Goal: Task Accomplishment & Management: Manage account settings

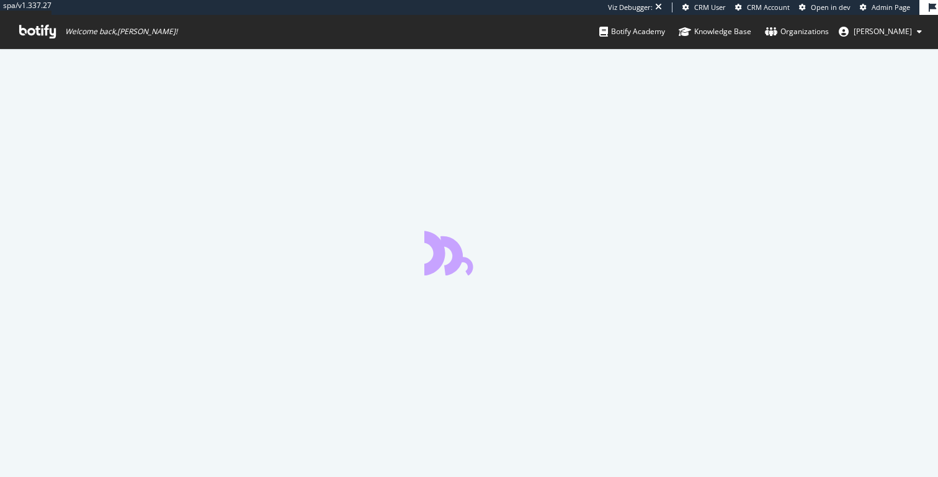
click at [873, 28] on span "[PERSON_NAME]" at bounding box center [882, 31] width 58 height 11
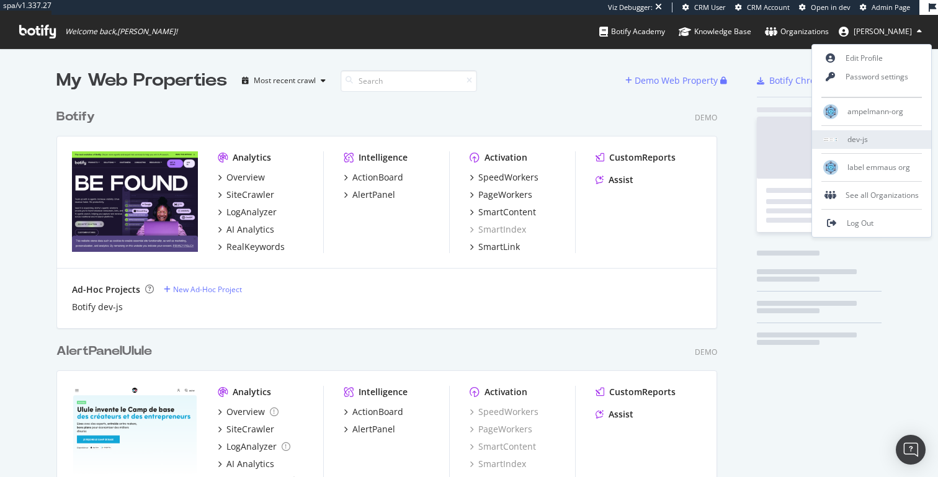
scroll to position [2948, 670]
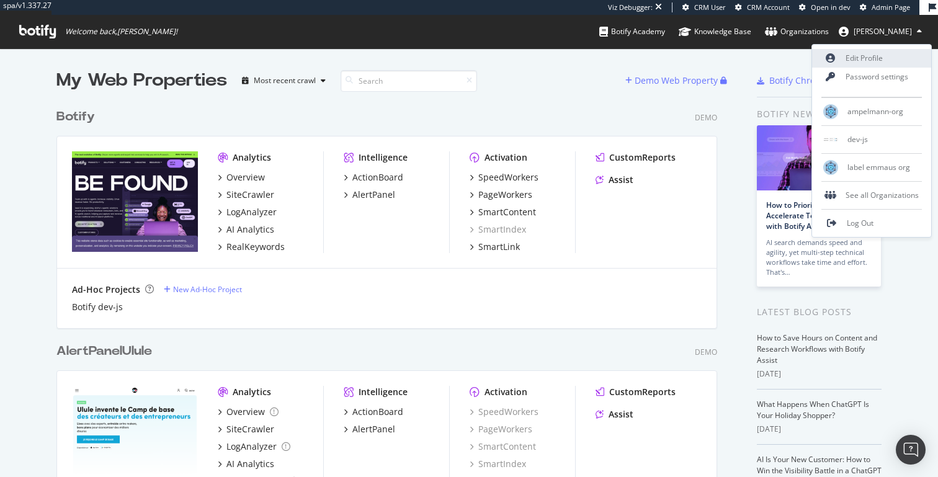
click at [897, 61] on link "Edit Profile" at bounding box center [871, 58] width 119 height 19
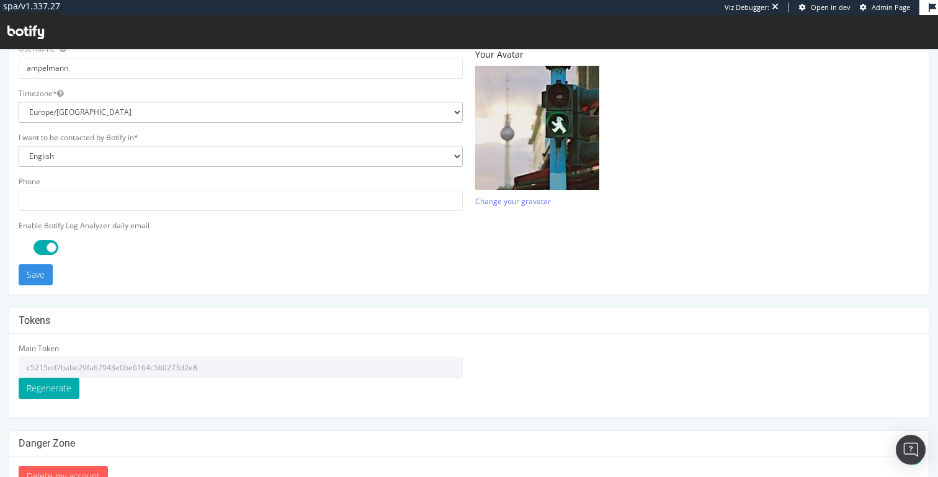
scroll to position [353, 0]
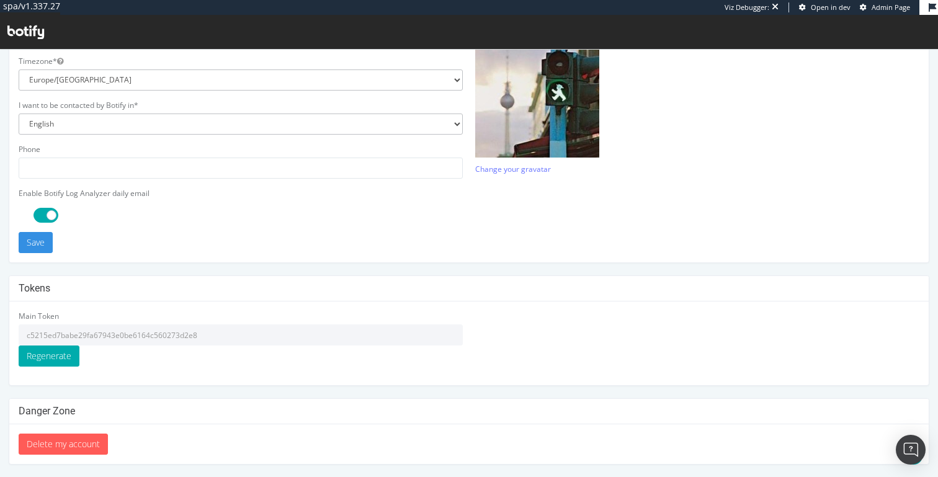
click at [119, 336] on input "c5215ed7babe29fa67943e0be6164c560273d2e8" at bounding box center [241, 334] width 444 height 21
